Goal: Task Accomplishment & Management: Manage account settings

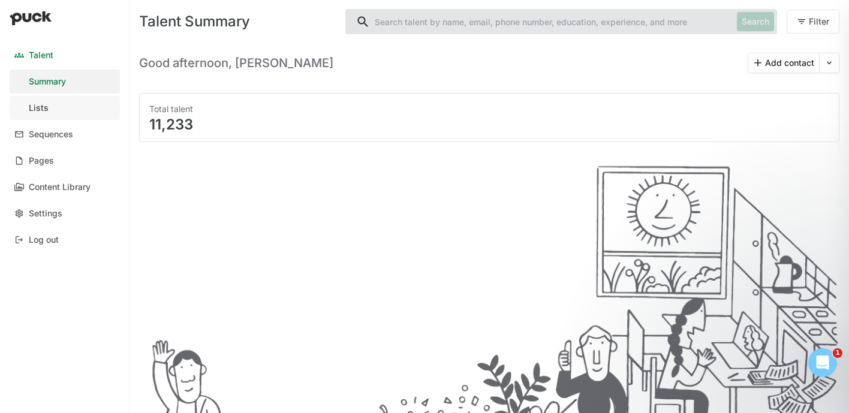
click at [67, 101] on link "Lists" at bounding box center [65, 108] width 110 height 24
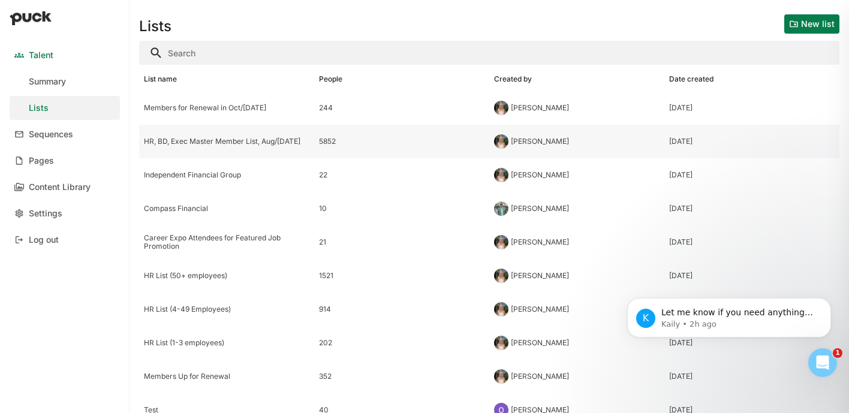
click at [250, 151] on div "HR, BD, Exec Master Member List, Aug/[DATE]" at bounding box center [226, 142] width 175 height 34
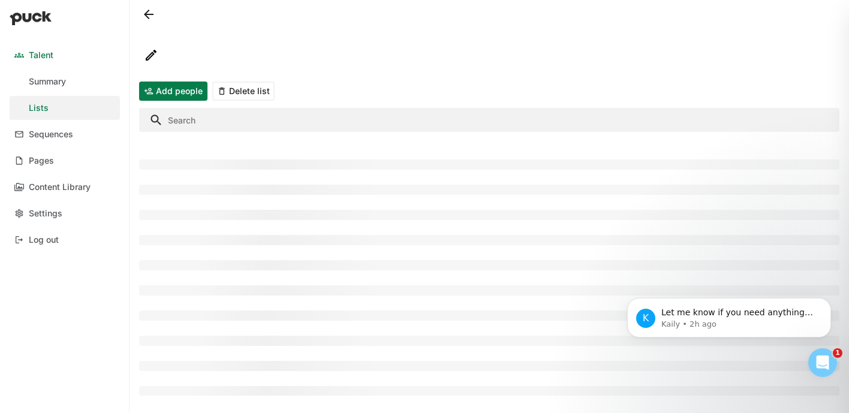
click at [237, 110] on input "Search" at bounding box center [489, 120] width 700 height 24
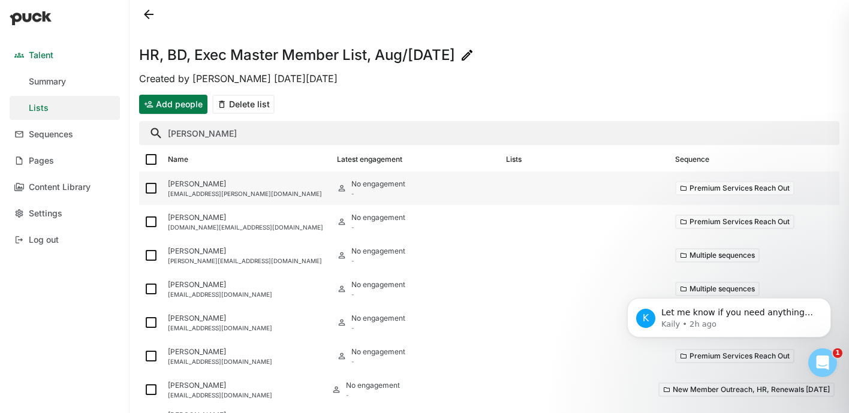
type input "elena"
click at [153, 189] on img at bounding box center [151, 188] width 14 height 14
click at [144, 189] on input "checkbox" at bounding box center [143, 188] width 1 height 1
checkbox input "true"
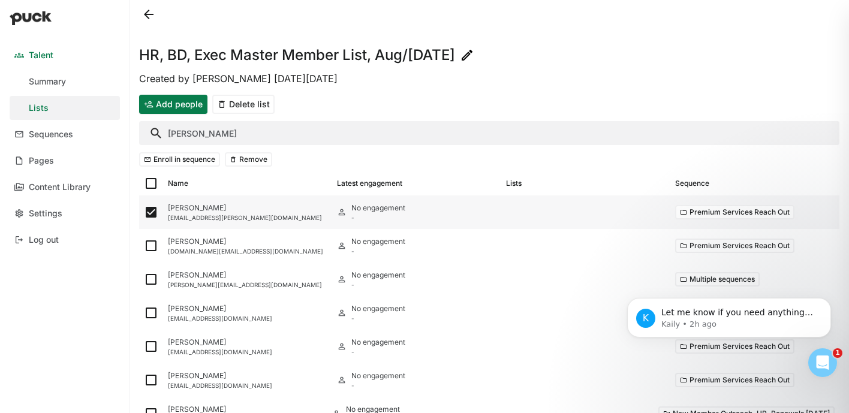
click at [257, 214] on div "federzoni.elena@gmail.com" at bounding box center [247, 217] width 159 height 7
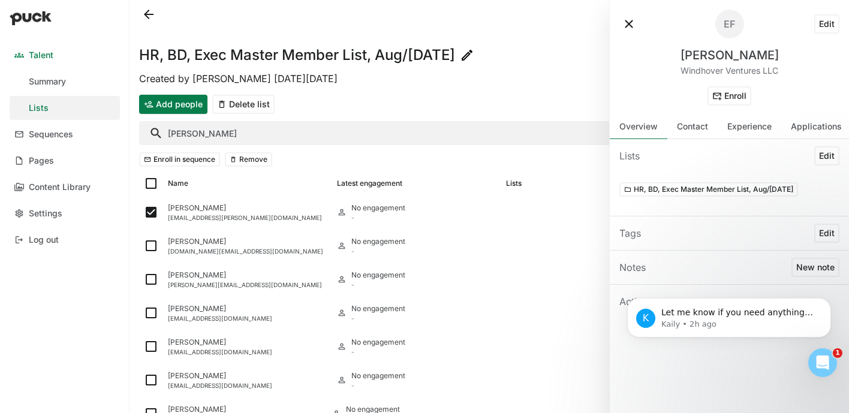
click at [828, 25] on button "Edit" at bounding box center [826, 23] width 25 height 19
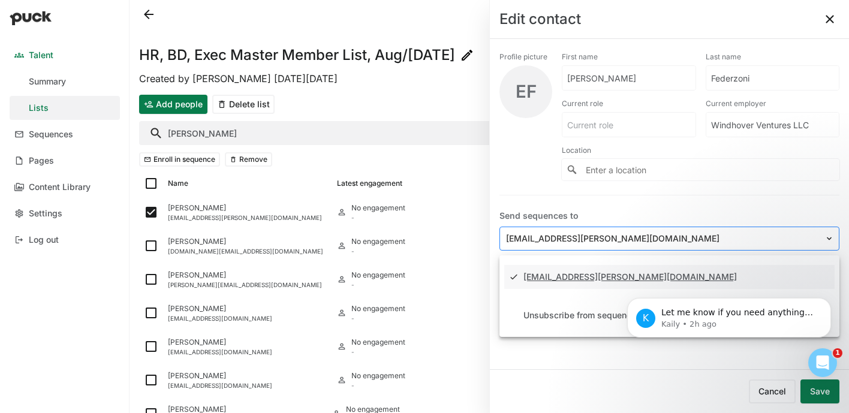
click at [635, 233] on div at bounding box center [662, 239] width 312 height 13
click at [831, 238] on img at bounding box center [829, 239] width 10 height 10
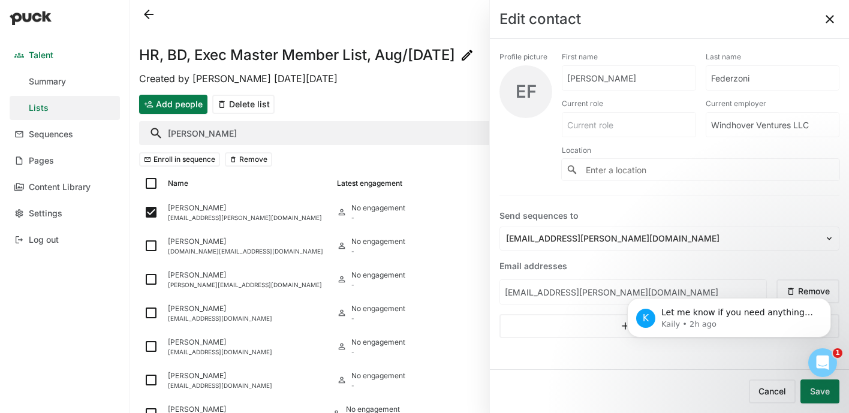
click at [782, 288] on body "K Let me know if you need anything else. Kaily • 2h ago" at bounding box center [729, 327] width 230 height 98
click at [791, 288] on body "K Let me know if you need anything else. Kaily • 2h ago" at bounding box center [729, 327] width 230 height 98
click at [610, 361] on html "K Let me know if you need anything else. Kaily • 2h ago" at bounding box center [729, 327] width 240 height 108
click at [825, 307] on button "Dismiss notification" at bounding box center [827, 302] width 16 height 16
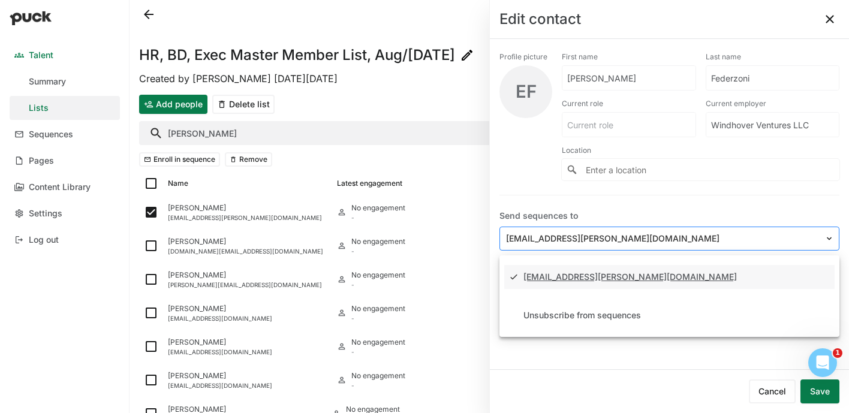
click at [825, 236] on img at bounding box center [829, 239] width 10 height 10
click at [716, 220] on div "Send sequences to" at bounding box center [669, 216] width 340 height 12
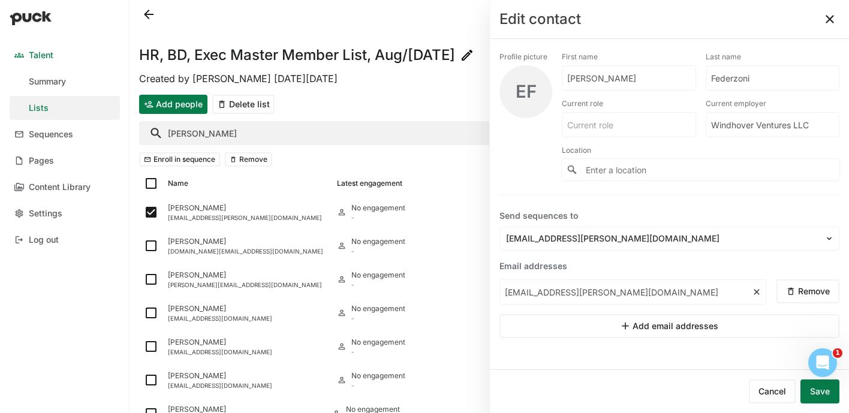
click at [704, 290] on input "federzoni.elena@gmail.com" at bounding box center [626, 292] width 252 height 24
drag, startPoint x: 704, startPoint y: 290, endPoint x: 505, endPoint y: 288, distance: 198.4
click at [505, 289] on input "federzoni.elena@gmail.com" at bounding box center [626, 292] width 252 height 24
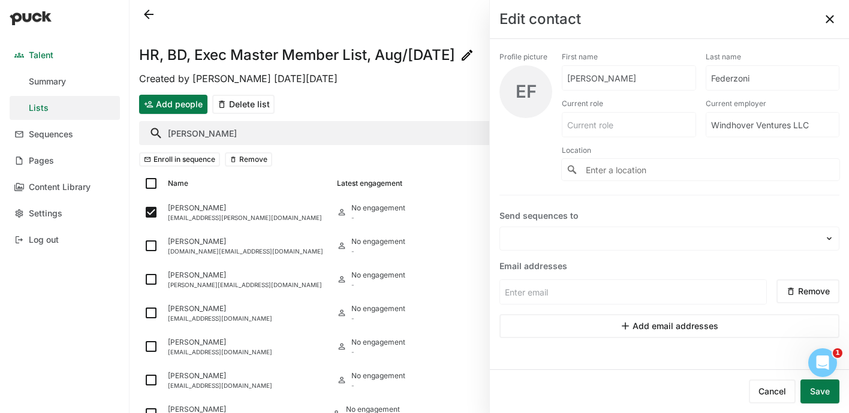
paste input "[EMAIL_ADDRESS][DOMAIN_NAME]"
type input "[EMAIL_ADDRESS][DOMAIN_NAME]"
click at [820, 389] on button "Save" at bounding box center [819, 391] width 39 height 24
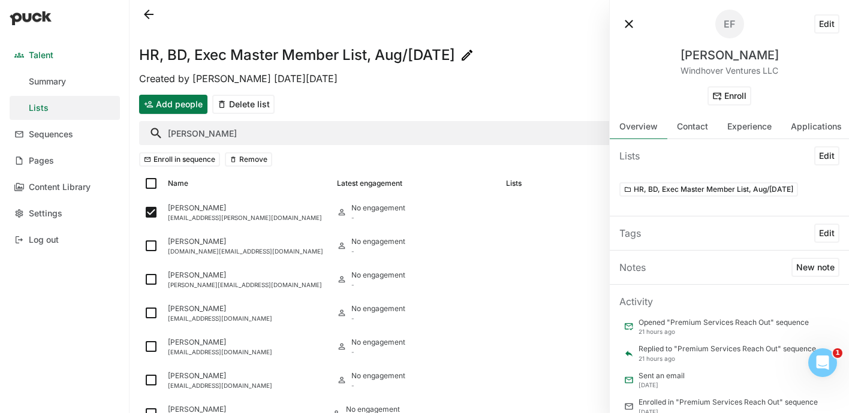
click at [627, 22] on button at bounding box center [628, 23] width 19 height 19
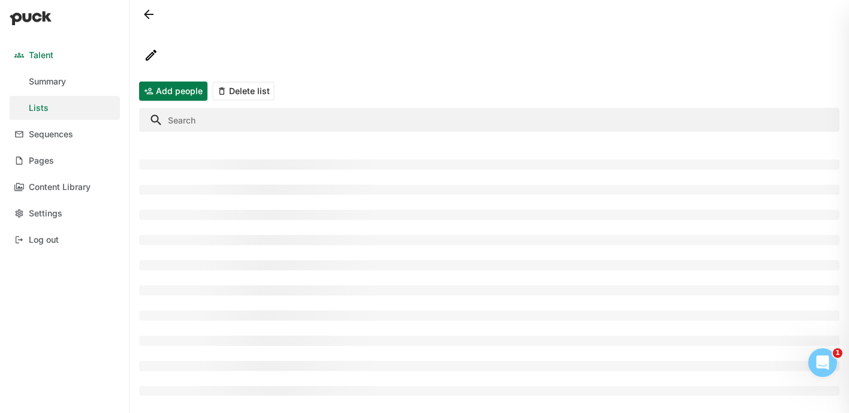
click at [600, 80] on div "Add people Delete list" at bounding box center [489, 91] width 700 height 29
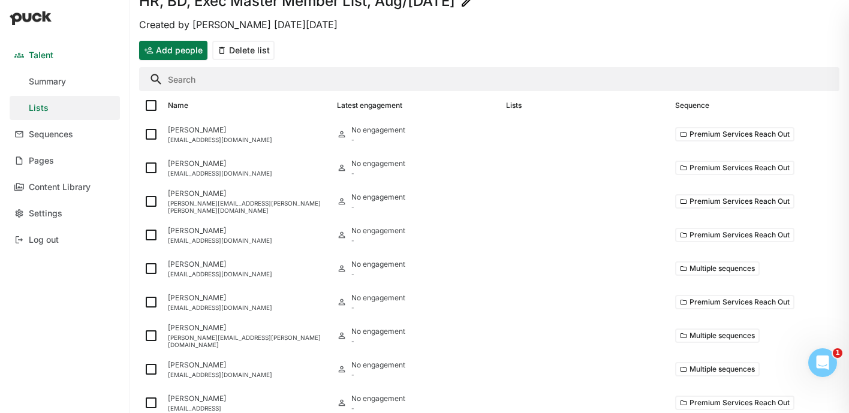
scroll to position [61, 0]
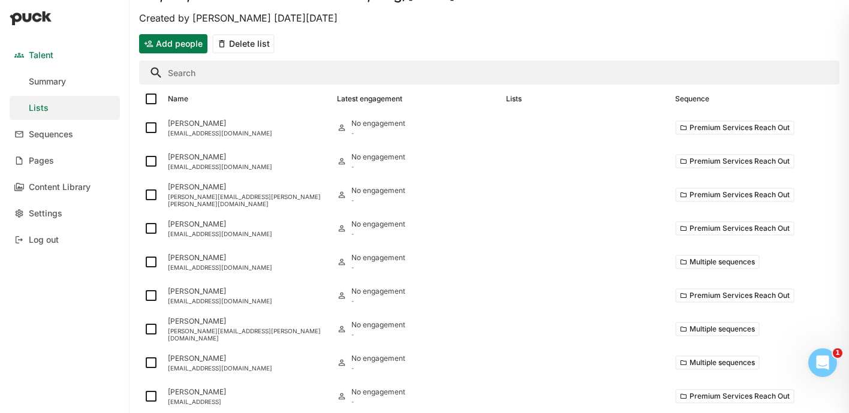
click at [213, 77] on input "Search" at bounding box center [489, 73] width 700 height 24
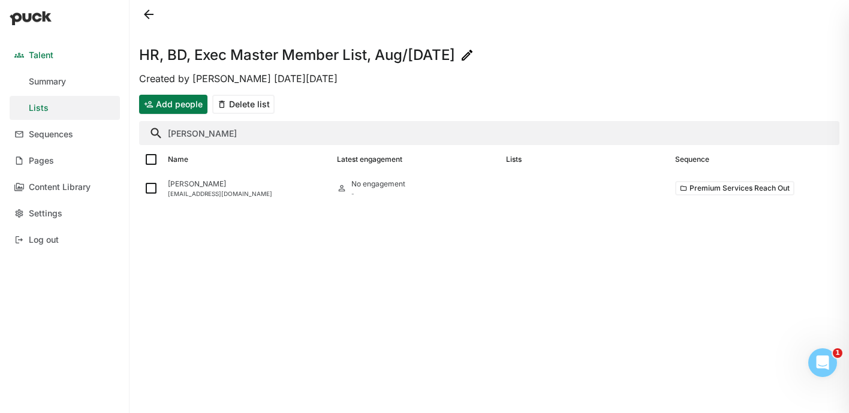
scroll to position [0, 0]
type input "[PERSON_NAME]"
click at [151, 191] on img at bounding box center [151, 188] width 14 height 14
click at [144, 189] on input "checkbox" at bounding box center [143, 188] width 1 height 1
checkbox input "true"
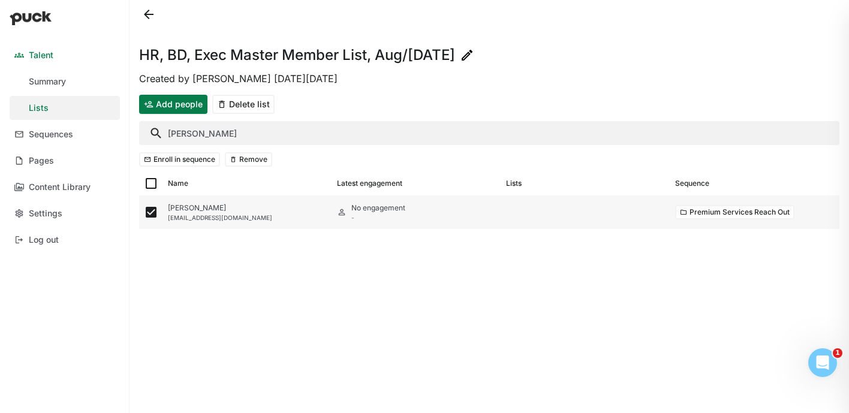
click at [191, 214] on div "[EMAIL_ADDRESS][DOMAIN_NAME]" at bounding box center [247, 217] width 159 height 7
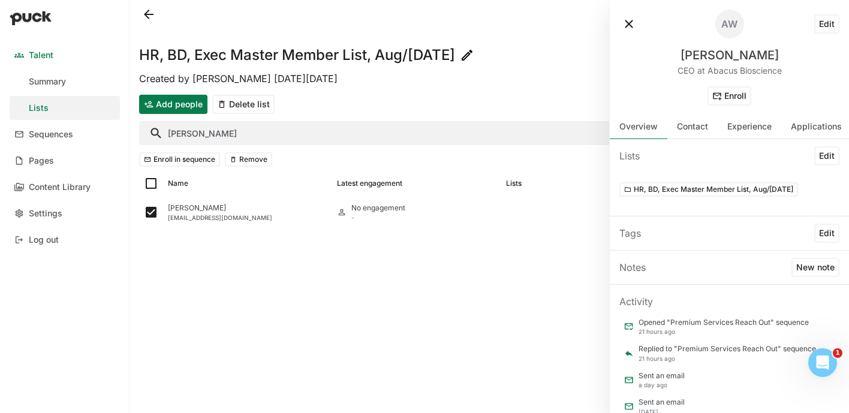
click at [827, 20] on button "Edit" at bounding box center [826, 23] width 25 height 19
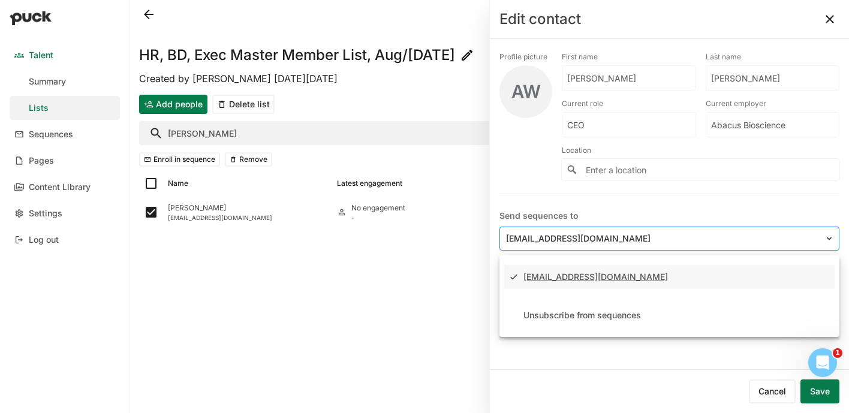
click at [652, 239] on div at bounding box center [662, 239] width 312 height 13
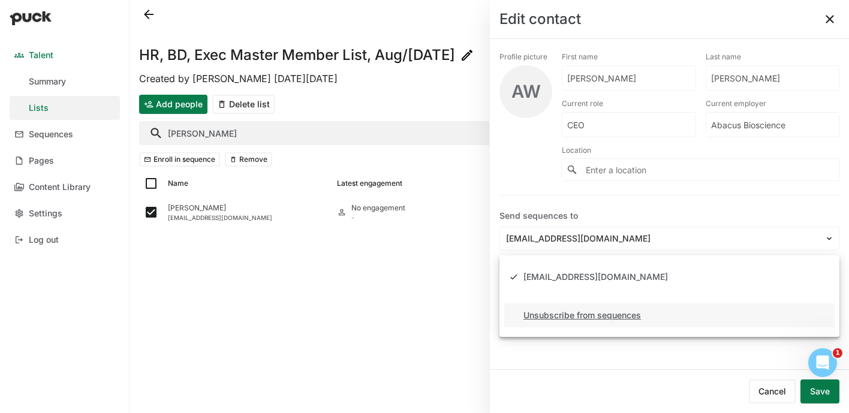
click at [607, 312] on div "Unsubscribe from sequences" at bounding box center [581, 316] width 117 height 10
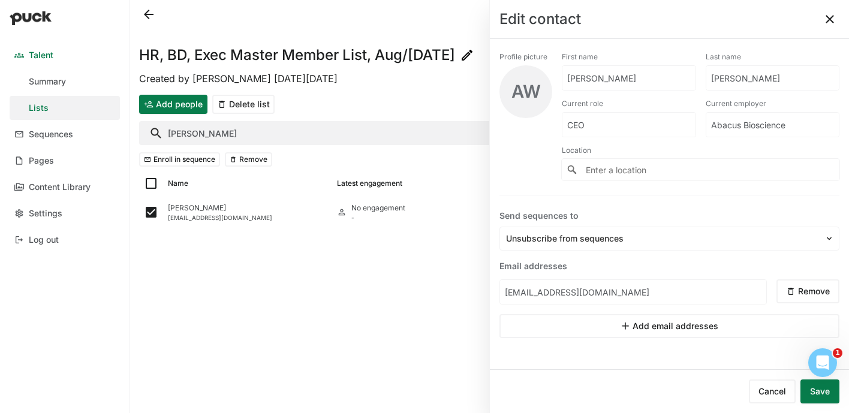
click at [812, 396] on button "Save" at bounding box center [819, 391] width 39 height 24
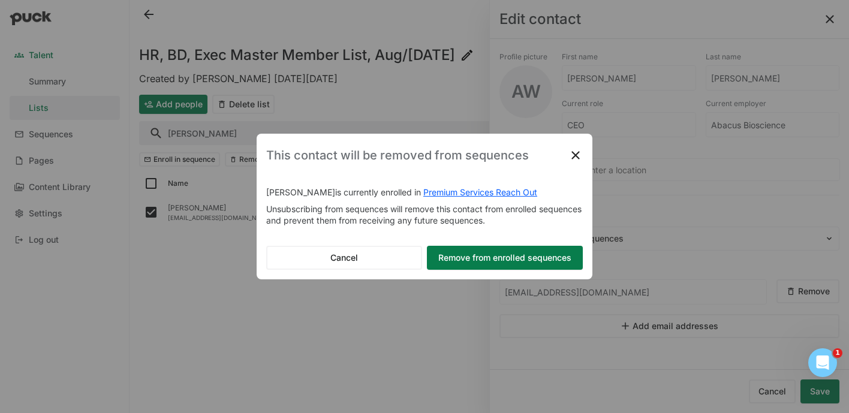
click at [506, 266] on button "Remove from enrolled sequences" at bounding box center [505, 258] width 156 height 24
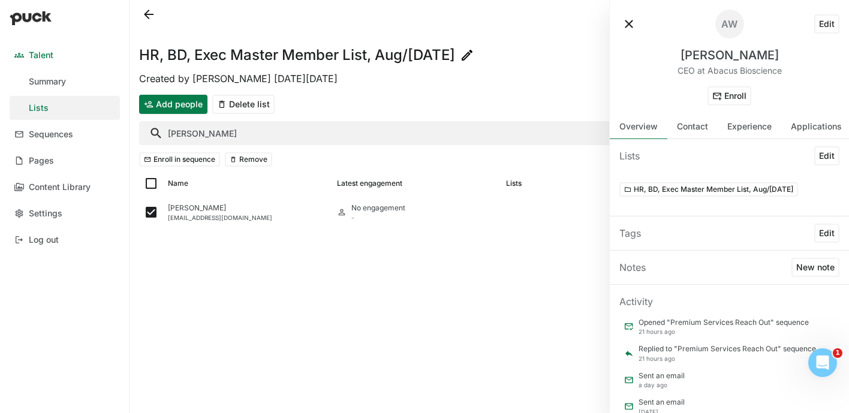
click at [623, 23] on button at bounding box center [628, 23] width 19 height 19
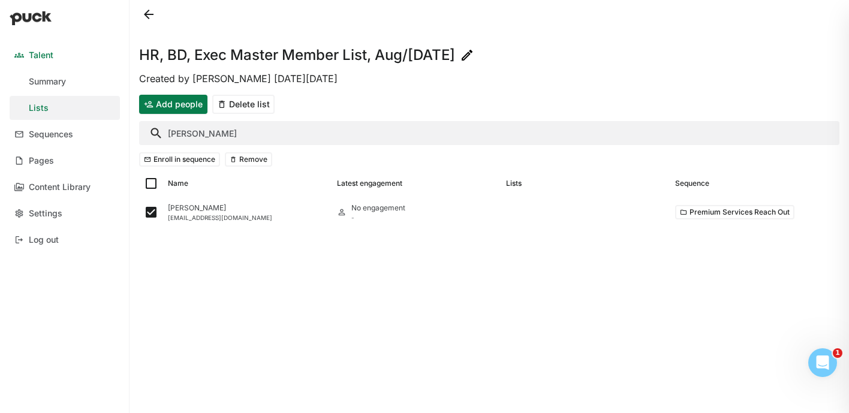
click at [254, 157] on button "Remove" at bounding box center [248, 159] width 47 height 14
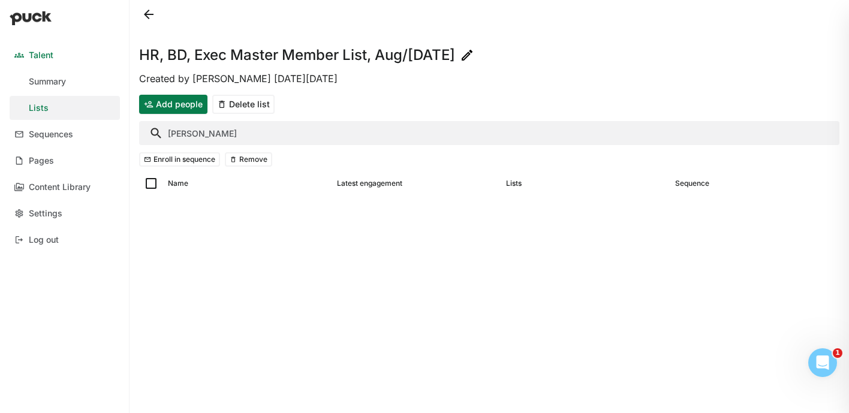
click at [144, 13] on button at bounding box center [148, 14] width 19 height 19
